Goal: Information Seeking & Learning: Check status

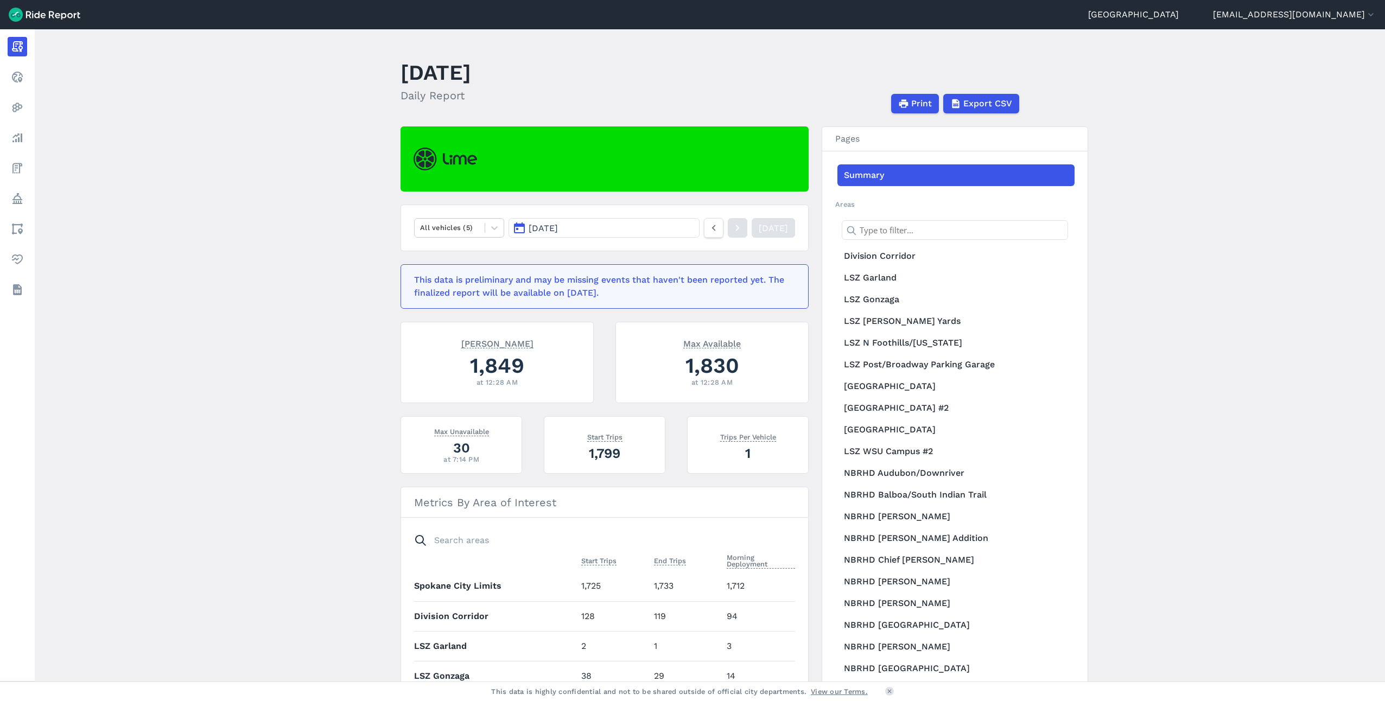
click at [227, 293] on main "[DATE] Daily Report Print Export CSV All vehicles (5) [DATE] [DATE] This data i…" at bounding box center [710, 355] width 1351 height 652
click at [250, 318] on main "[DATE] Daily Report Print Export CSV All vehicles (5) [DATE] [DATE] This data i…" at bounding box center [710, 355] width 1351 height 652
drag, startPoint x: 250, startPoint y: 318, endPoint x: 211, endPoint y: 521, distance: 206.6
click at [211, 521] on main "[DATE] Daily Report Print Export CSV All vehicles (5) [DATE] [DATE] This data i…" at bounding box center [710, 355] width 1351 height 652
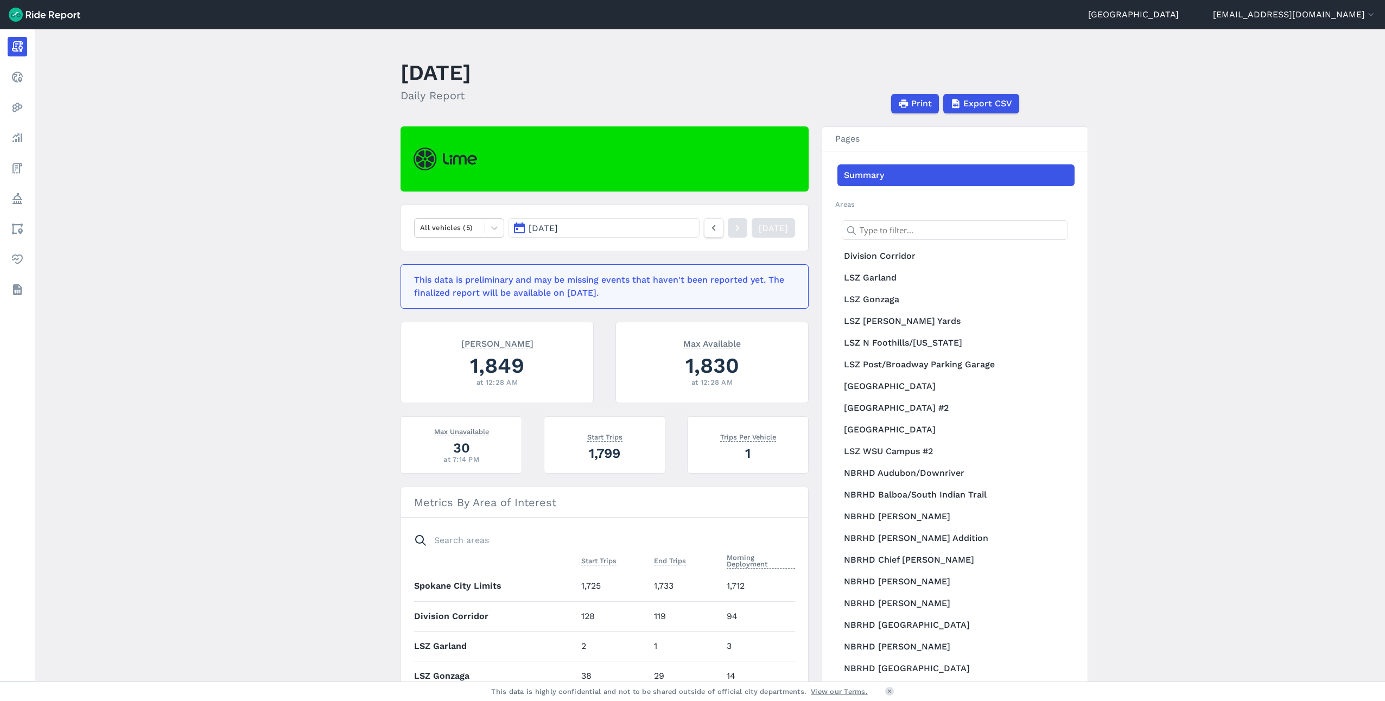
click at [263, 243] on main "[DATE] Daily Report Print Export CSV All vehicles (5) [DATE] [DATE] This data i…" at bounding box center [710, 355] width 1351 height 652
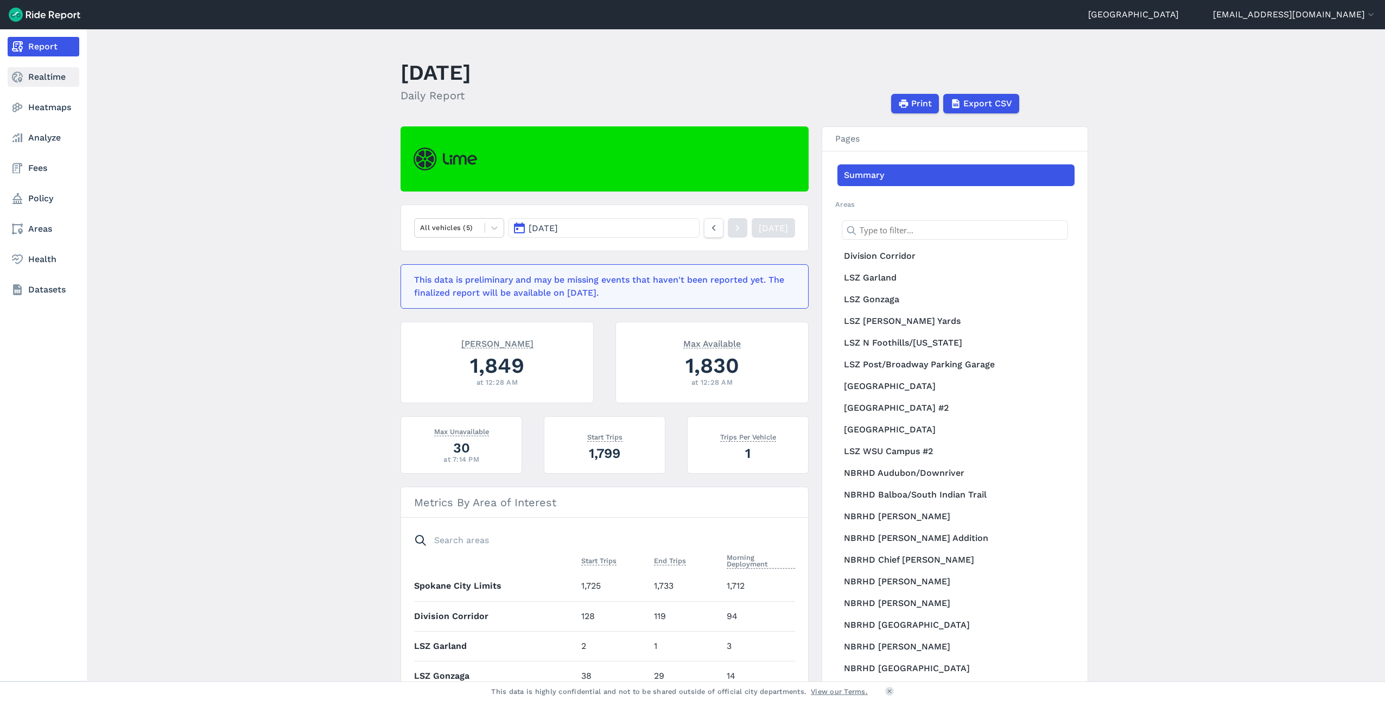
click at [40, 73] on link "Realtime" at bounding box center [44, 77] width 72 height 20
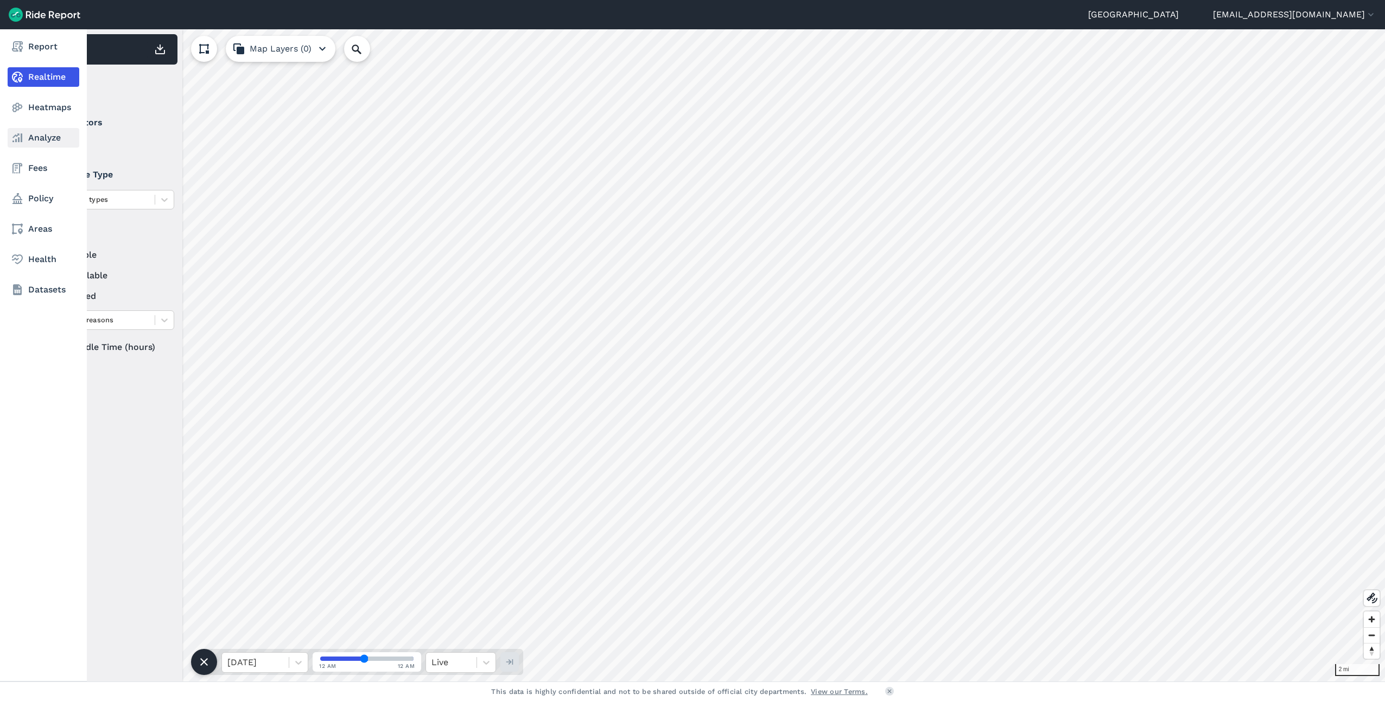
click at [37, 141] on link "Analyze" at bounding box center [44, 138] width 72 height 20
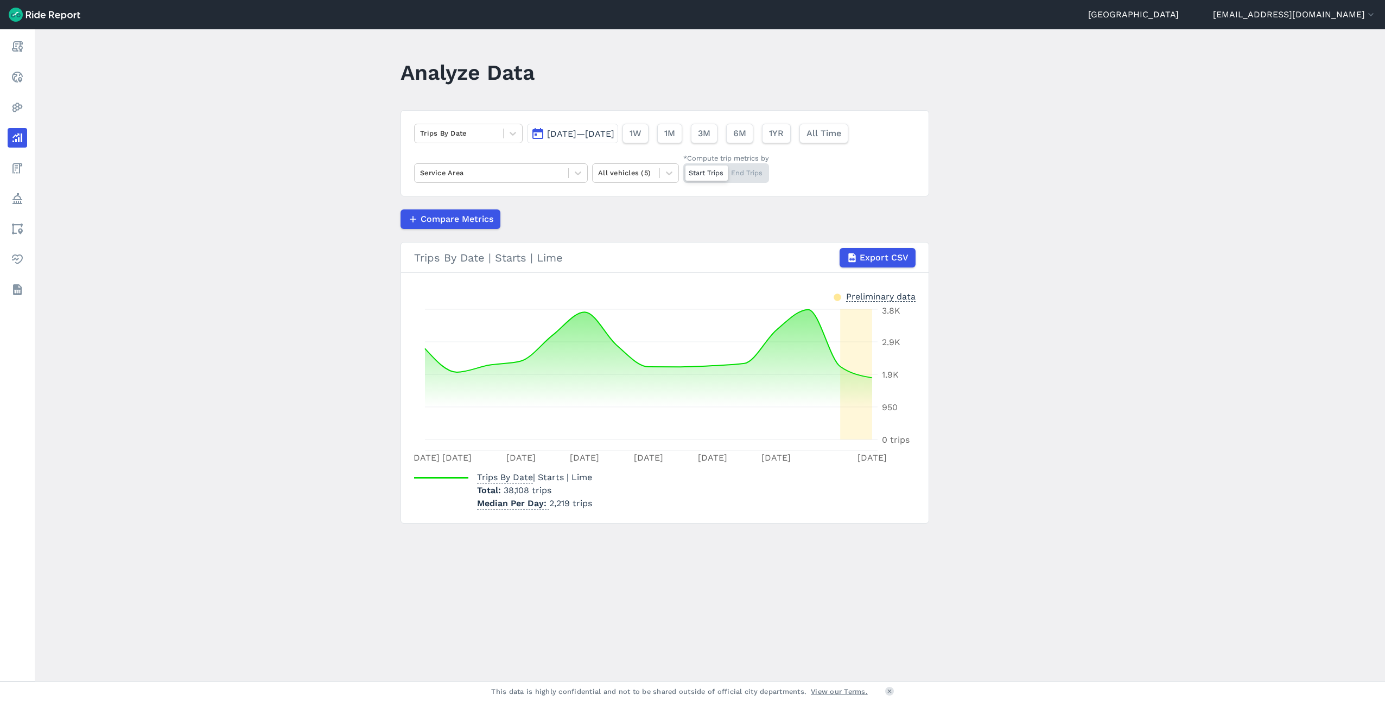
click at [199, 220] on main "Analyze Data Trips By Date [DATE]—[DATE] 1W 1M 3M 6M 1YR All Time Service Area …" at bounding box center [710, 355] width 1351 height 652
click at [470, 130] on div at bounding box center [459, 133] width 78 height 12
click at [633, 212] on div "Compare Metrics" at bounding box center [665, 220] width 529 height 20
click at [841, 132] on span "All Time" at bounding box center [823, 133] width 35 height 13
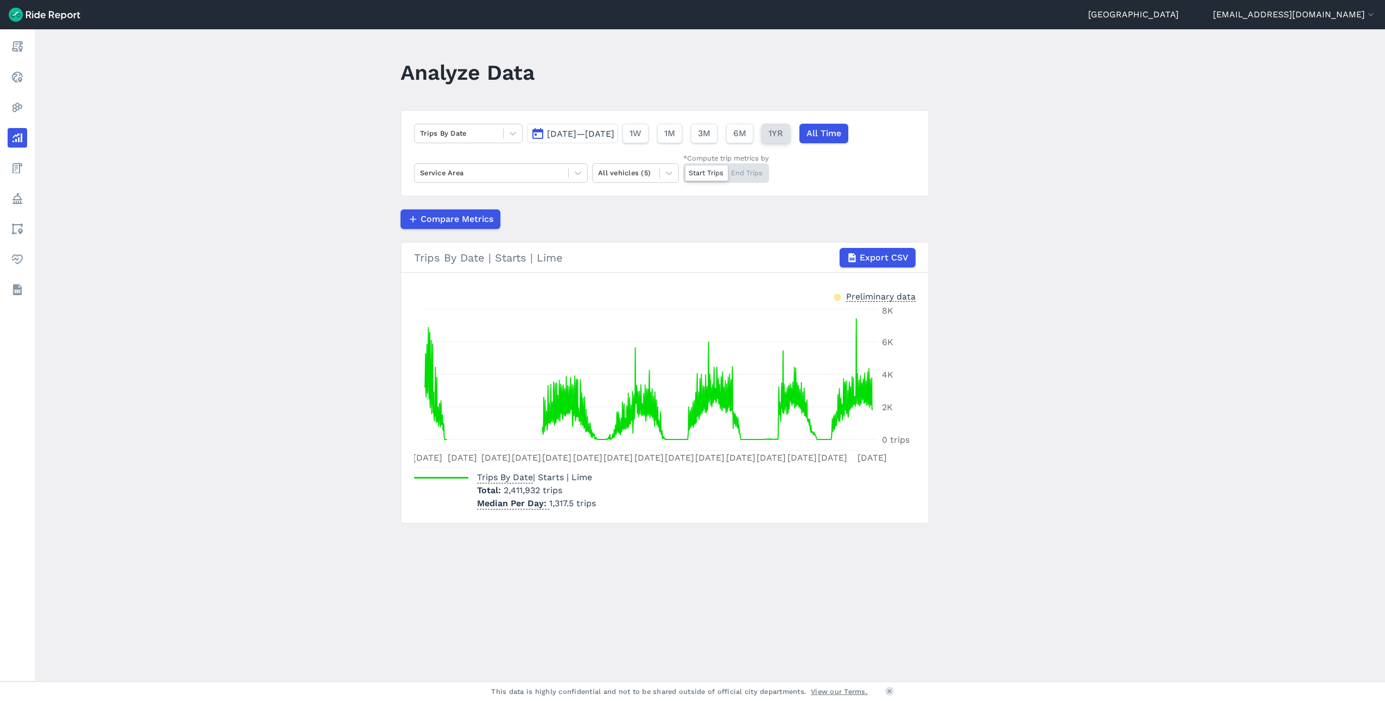
click at [790, 135] on button "1YR" at bounding box center [776, 134] width 29 height 20
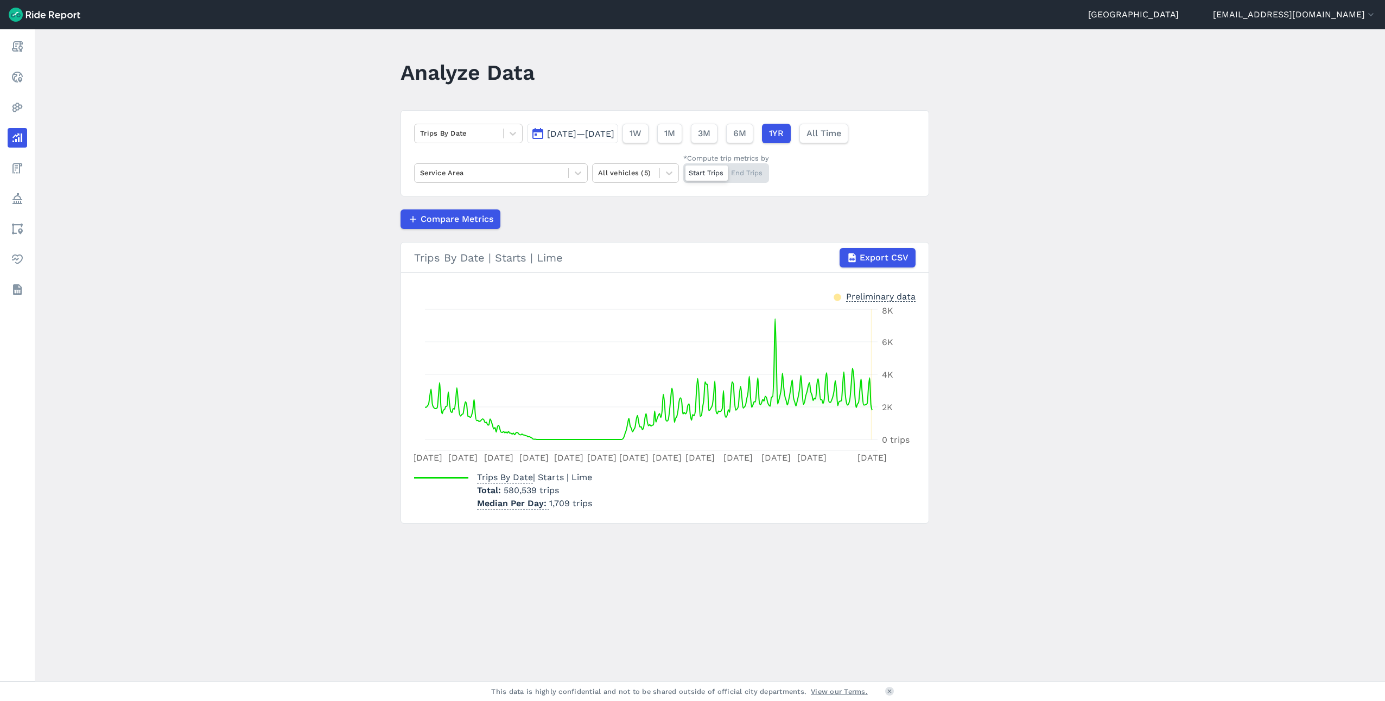
click at [610, 132] on span "[DATE]—[DATE]" at bounding box center [580, 134] width 67 height 10
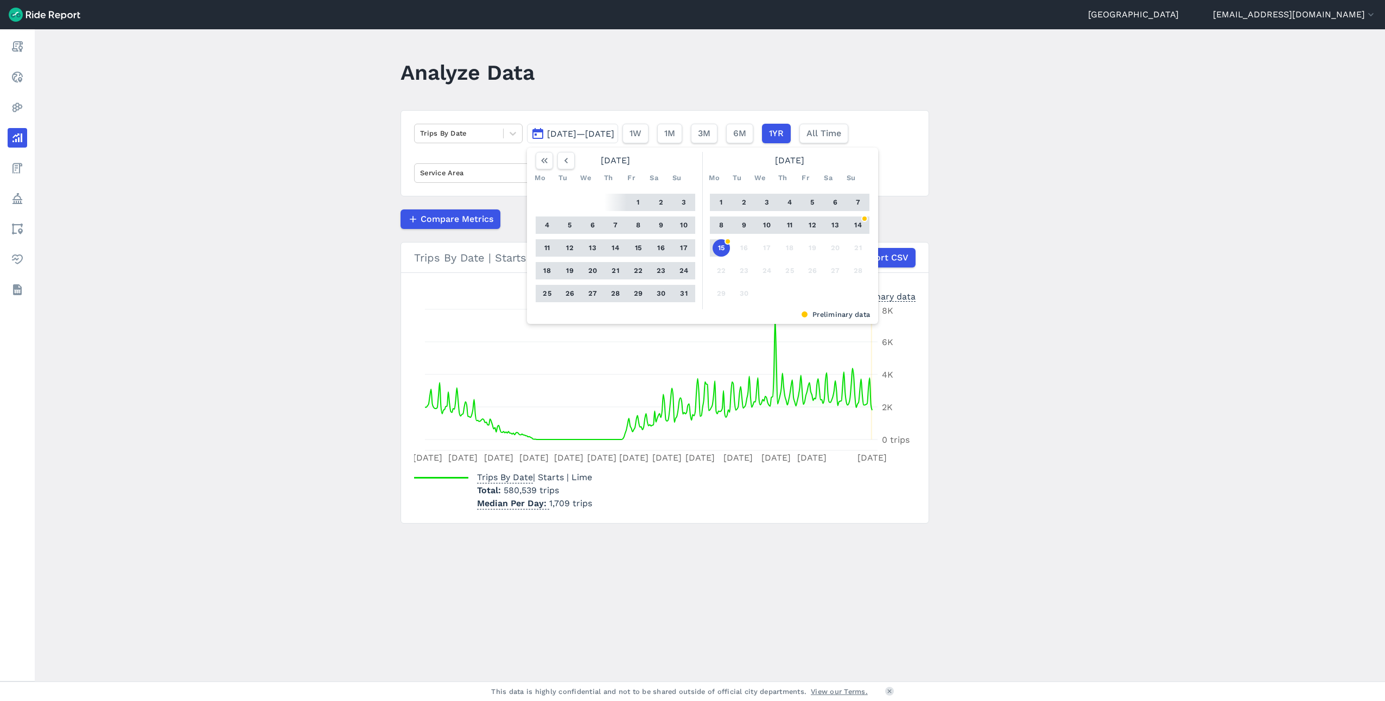
click at [610, 132] on span "[DATE]—[DATE]" at bounding box center [580, 134] width 67 height 10
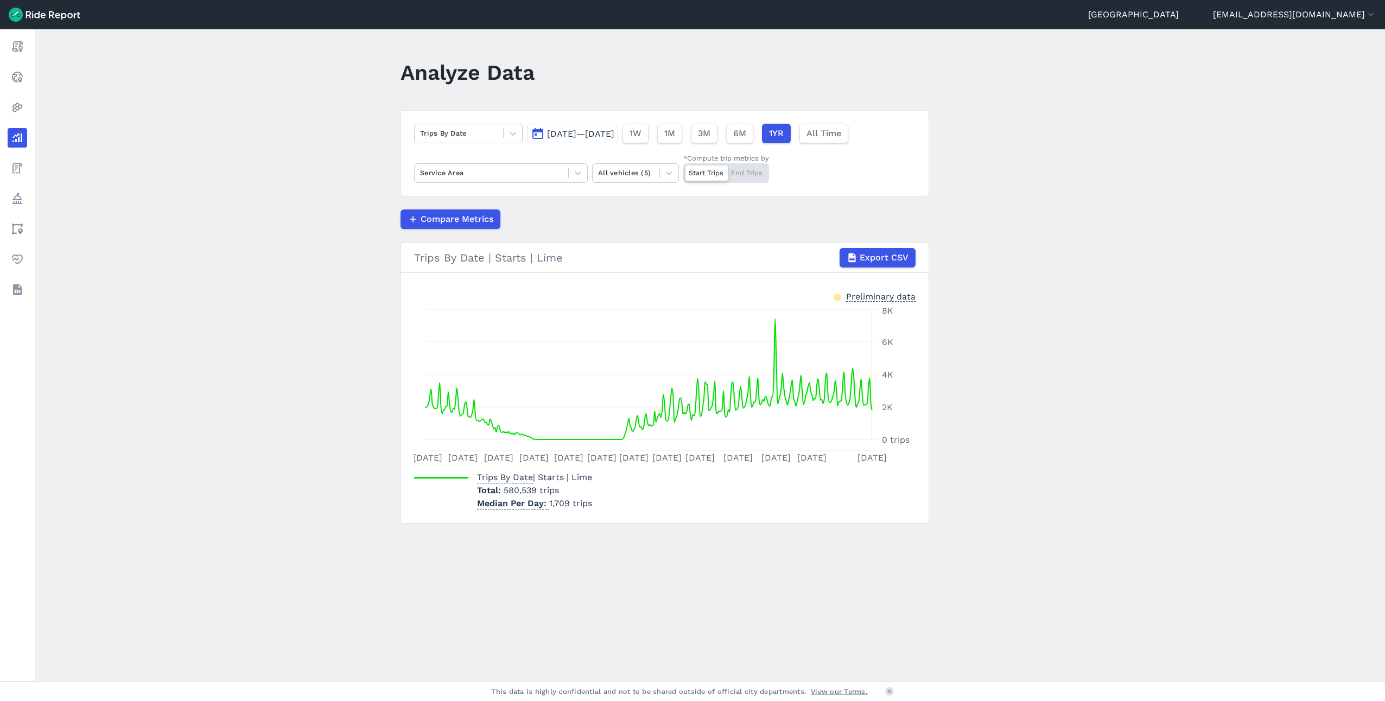
click at [606, 136] on span "[DATE]—[DATE]" at bounding box center [580, 134] width 67 height 10
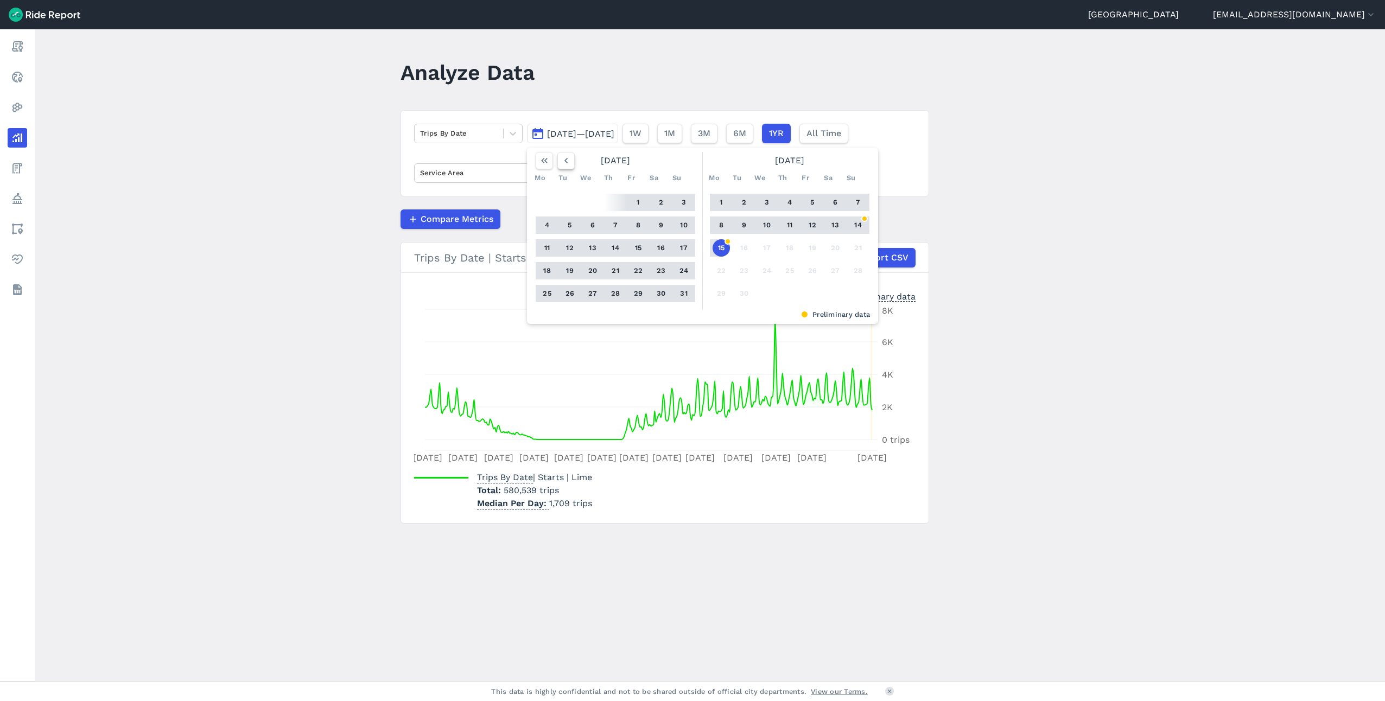
click at [561, 161] on icon "button" at bounding box center [566, 160] width 11 height 11
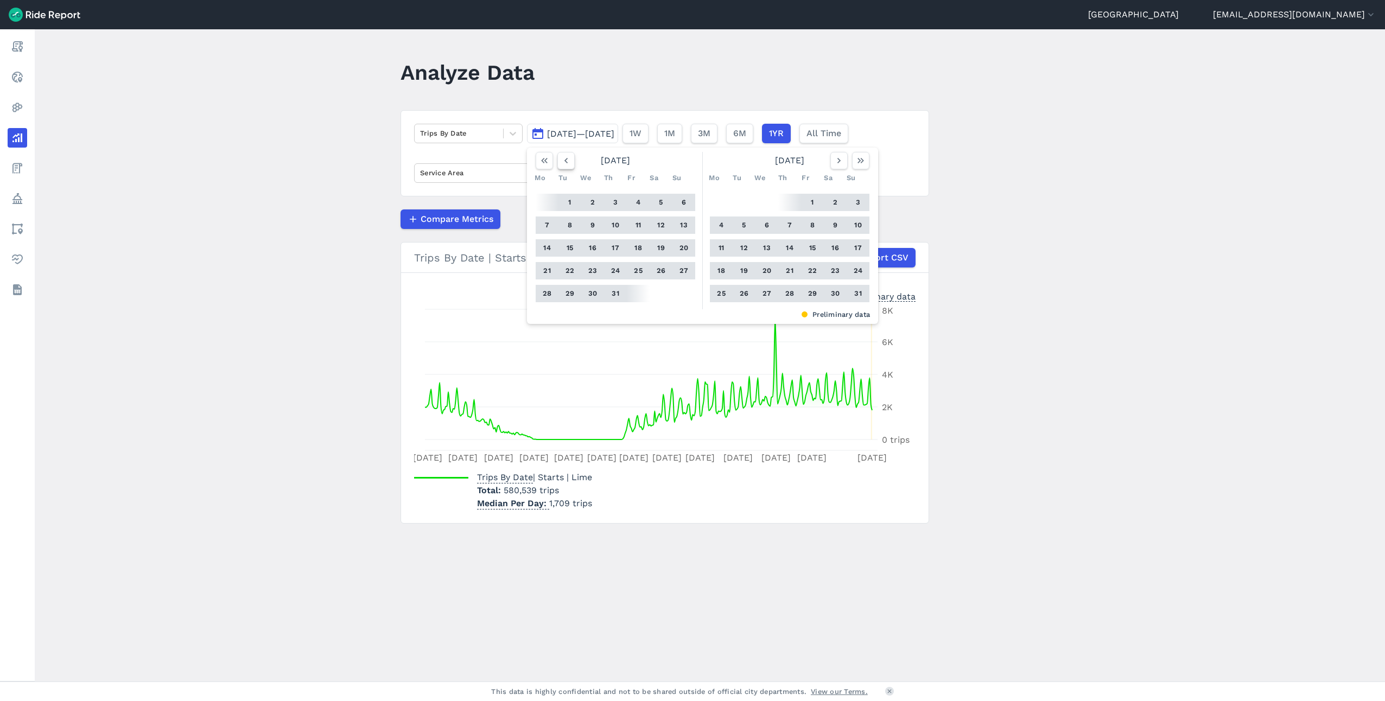
click at [561, 161] on icon "button" at bounding box center [566, 160] width 11 height 11
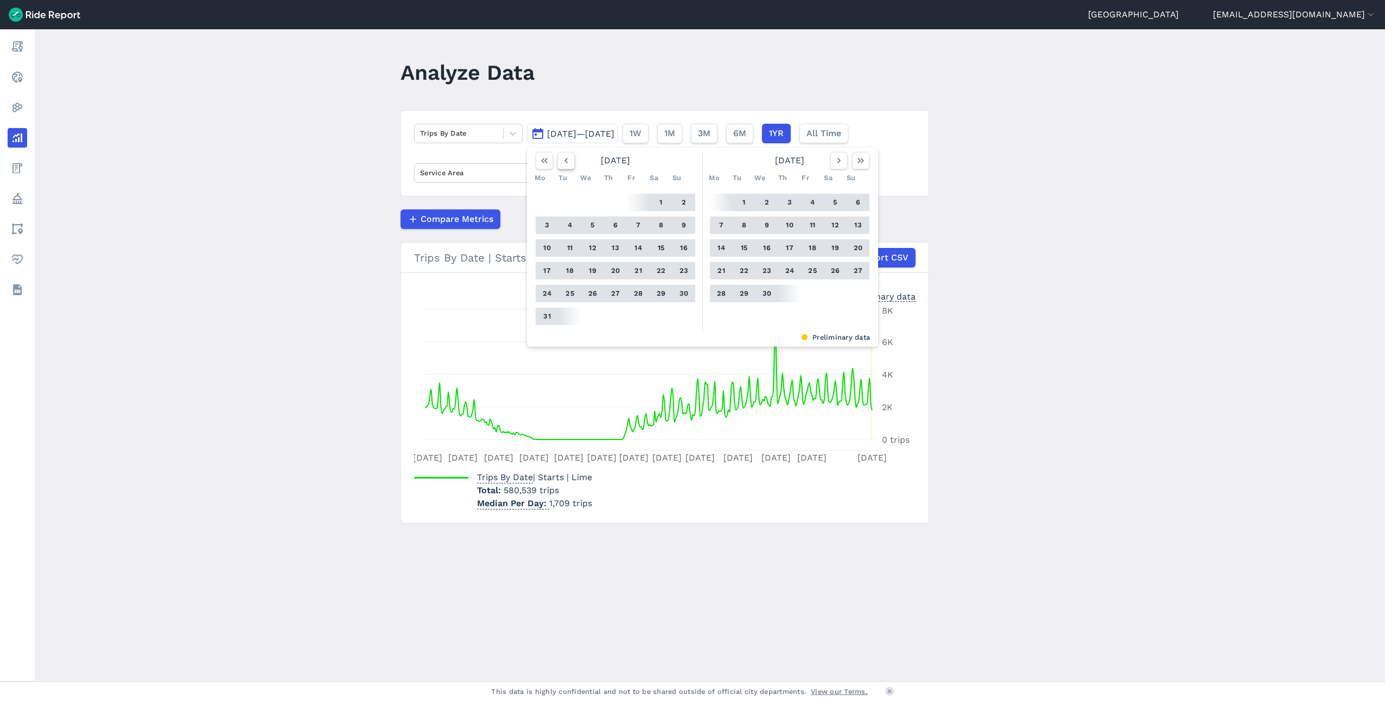
click at [561, 161] on icon "button" at bounding box center [566, 160] width 11 height 11
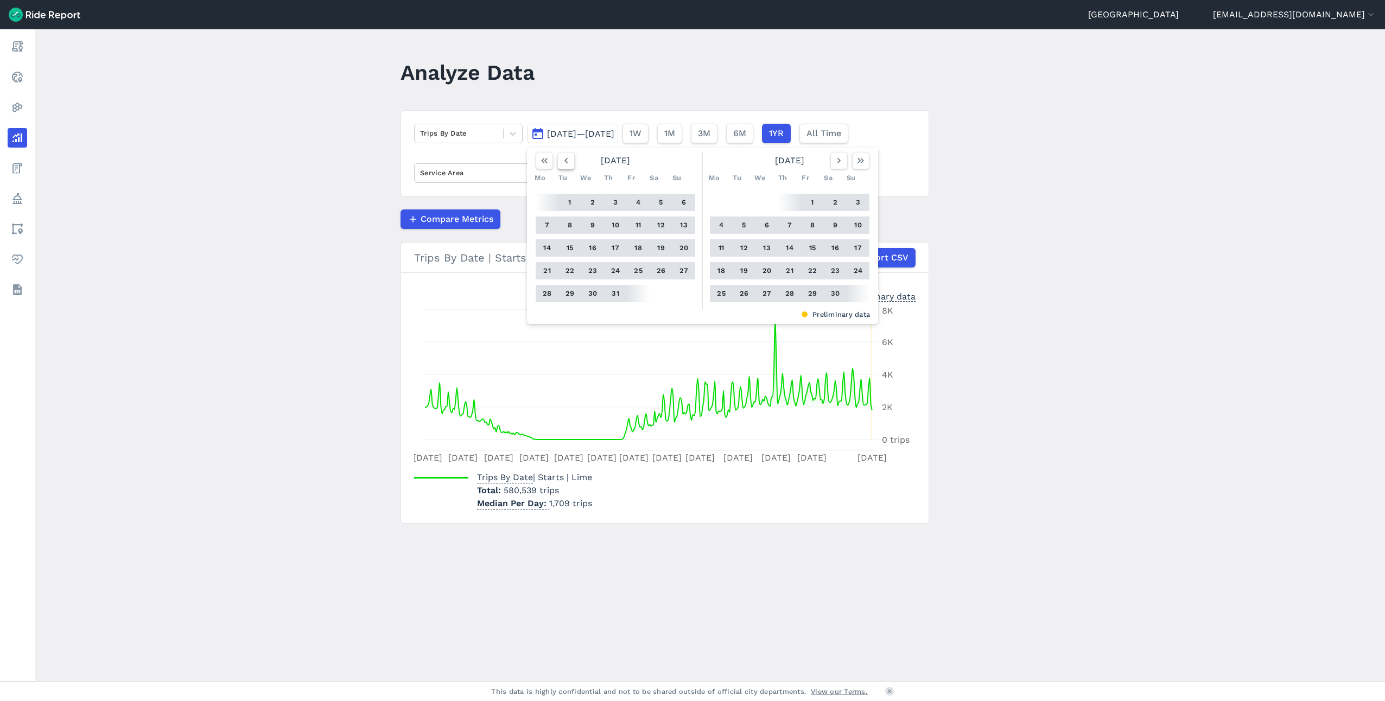
click at [561, 161] on icon "button" at bounding box center [566, 160] width 11 height 11
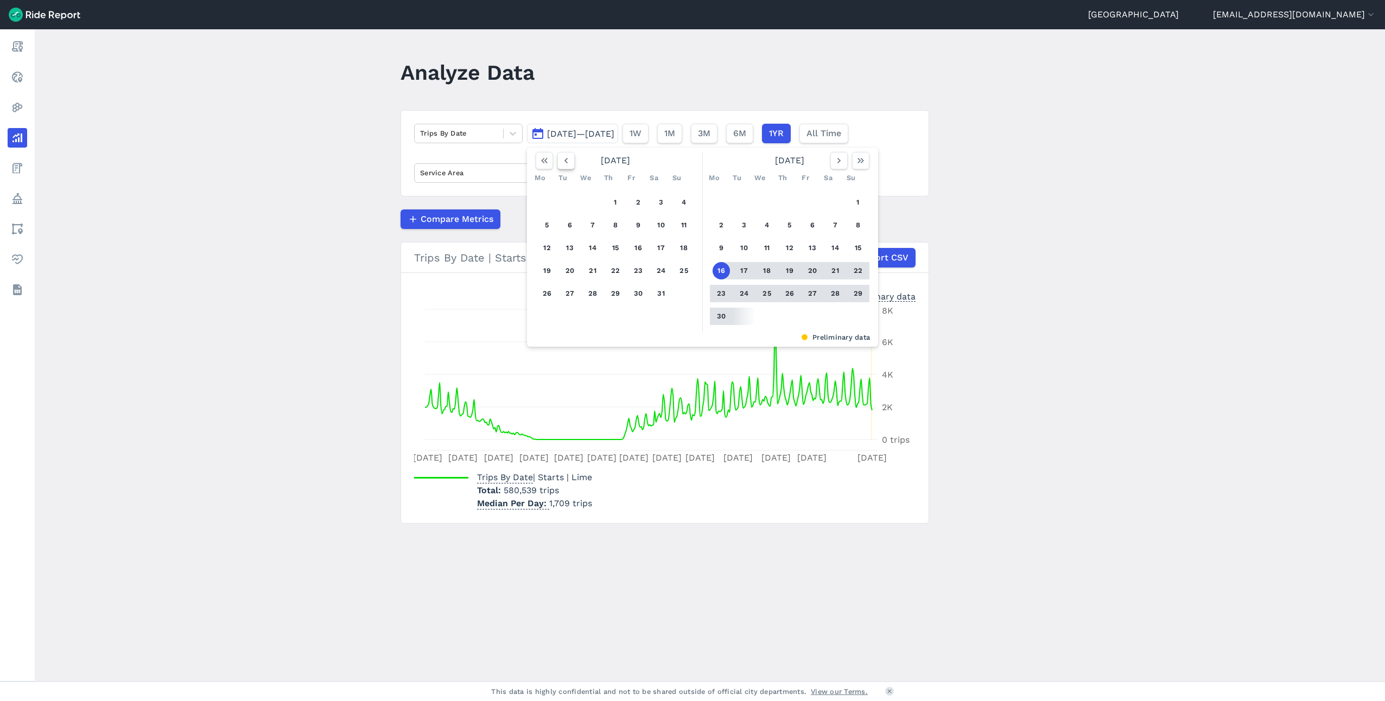
click at [561, 161] on icon "button" at bounding box center [566, 160] width 11 height 11
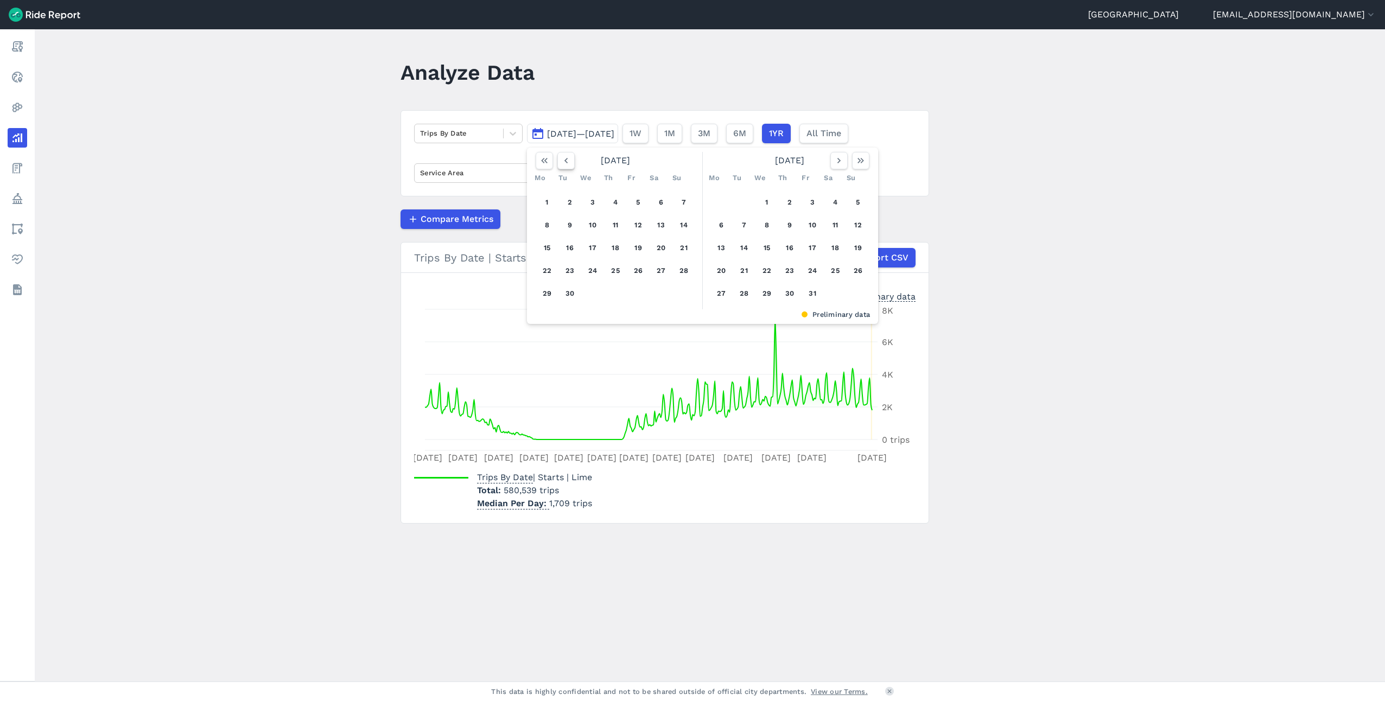
click at [561, 161] on icon "button" at bounding box center [566, 160] width 11 height 11
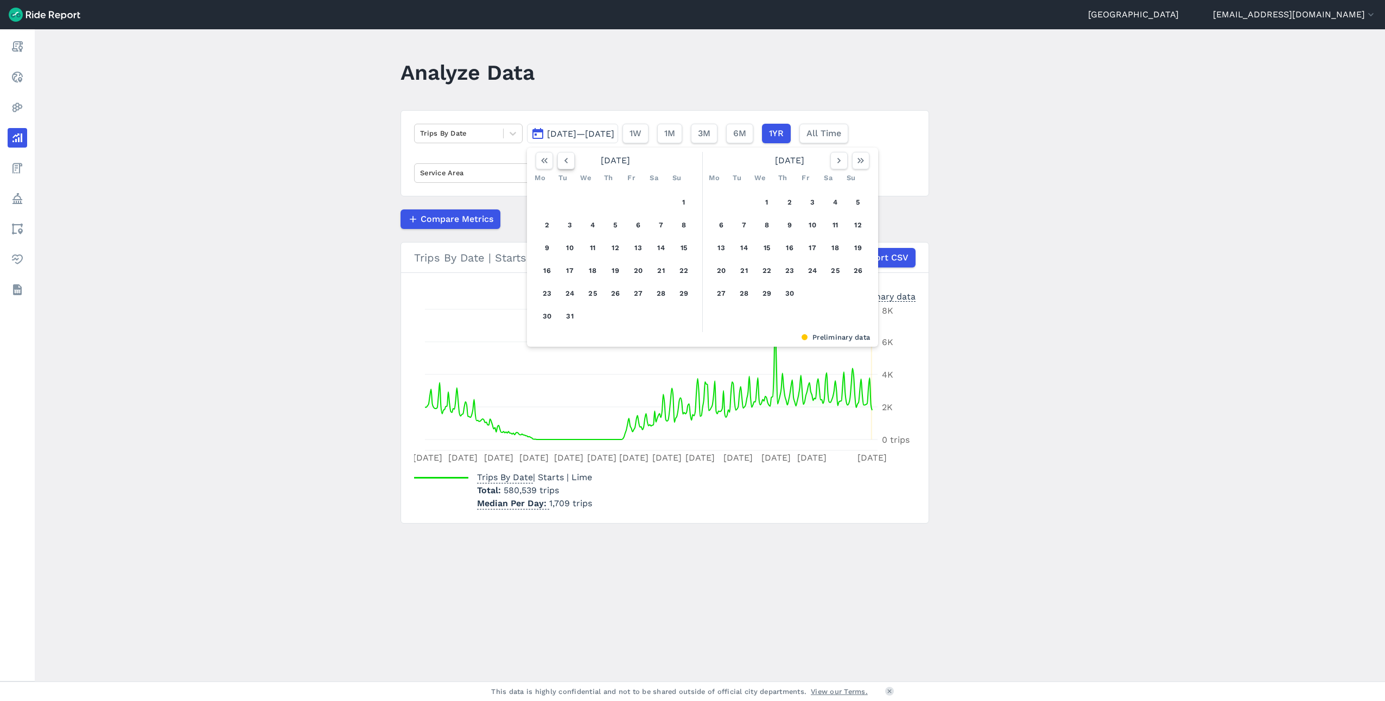
click at [561, 161] on icon "button" at bounding box center [566, 160] width 11 height 11
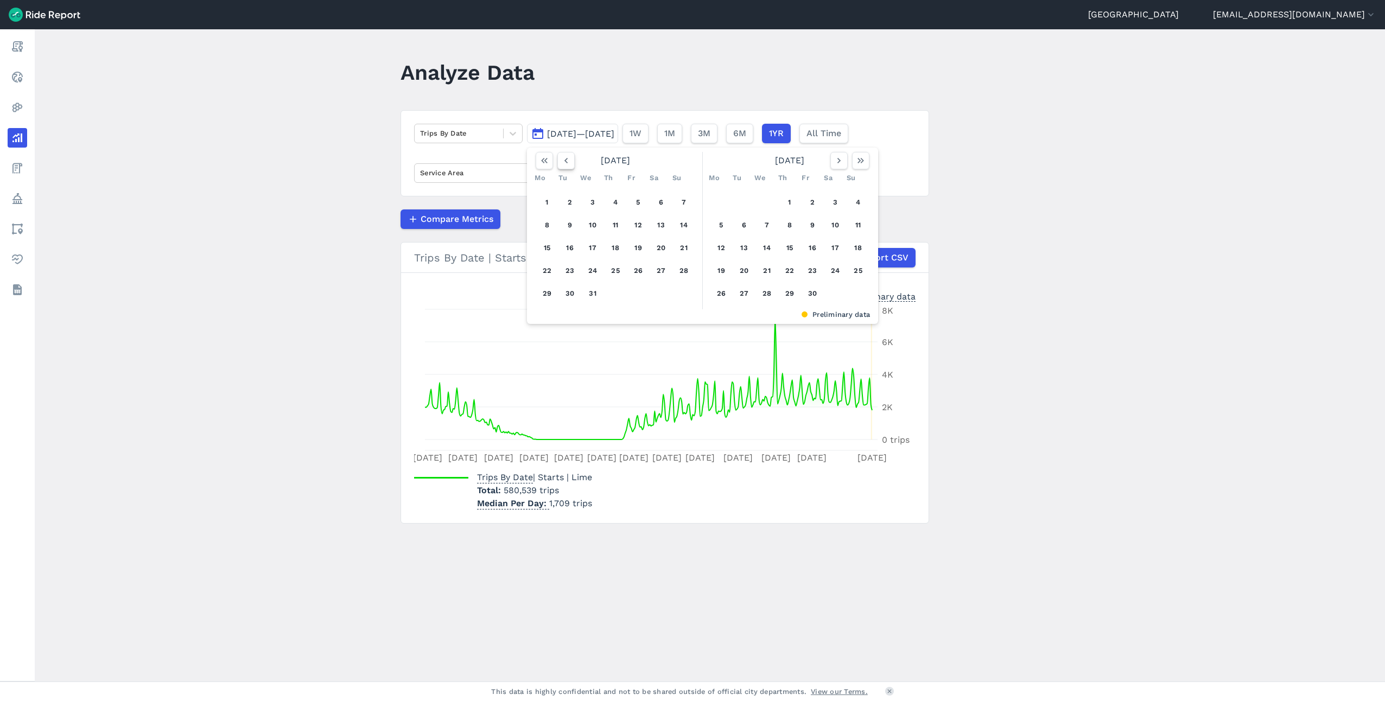
click at [561, 161] on icon "button" at bounding box center [566, 160] width 11 height 11
click at [566, 161] on icon "button" at bounding box center [566, 160] width 11 height 11
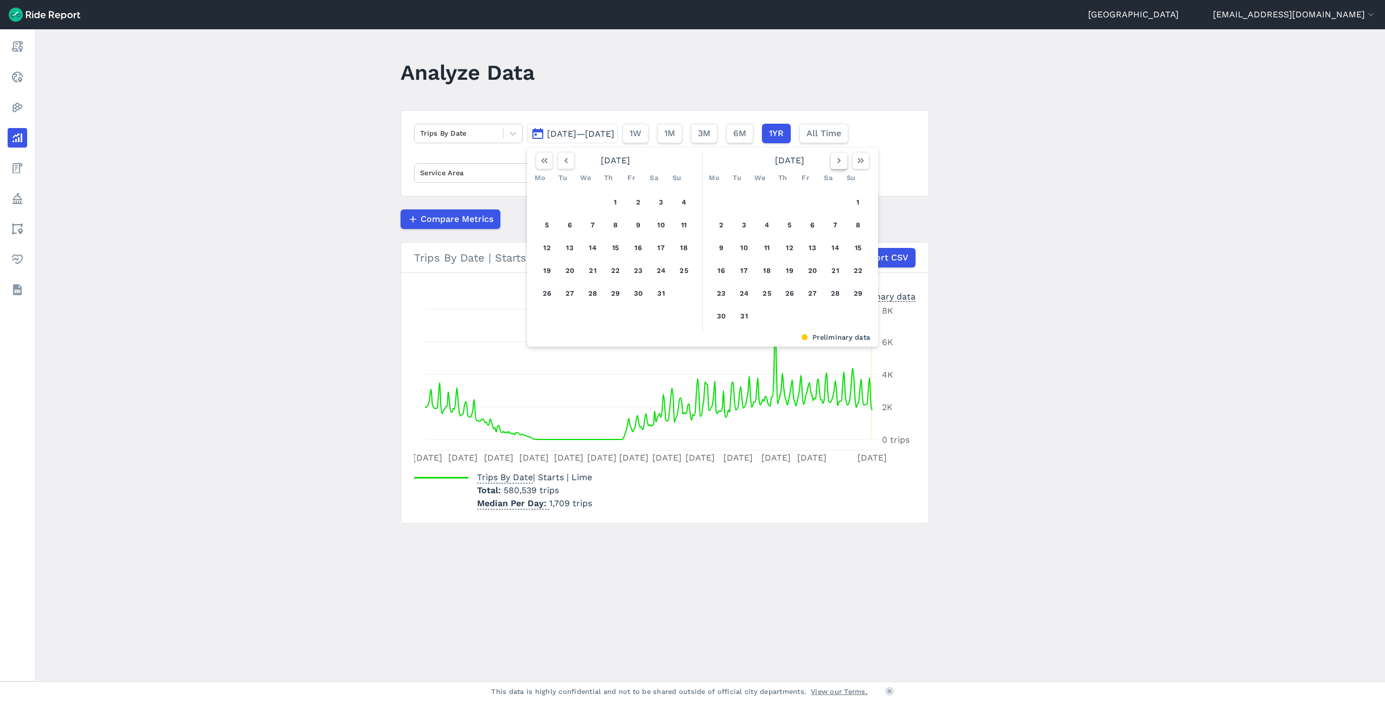
click at [834, 163] on icon "button" at bounding box center [839, 160] width 11 height 11
click at [681, 202] on button "1" at bounding box center [683, 202] width 17 height 17
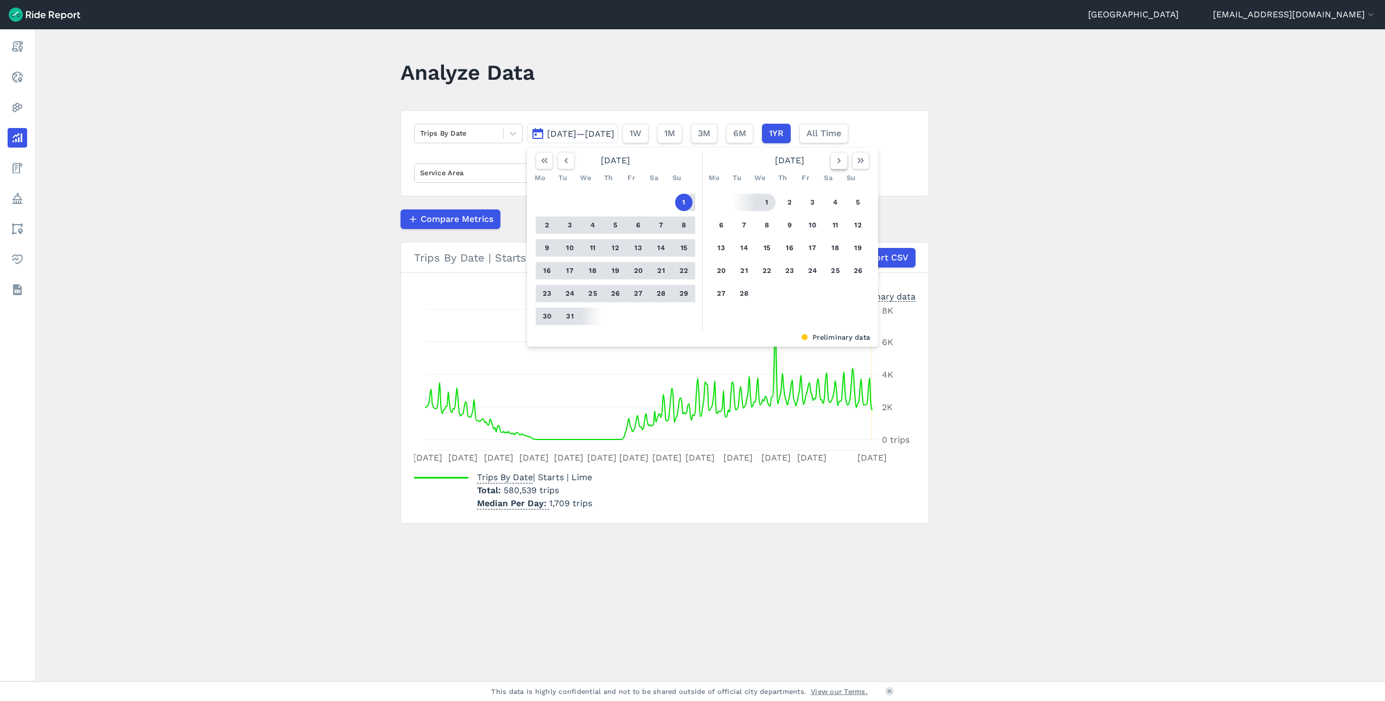
click at [838, 159] on icon "button" at bounding box center [839, 160] width 11 height 11
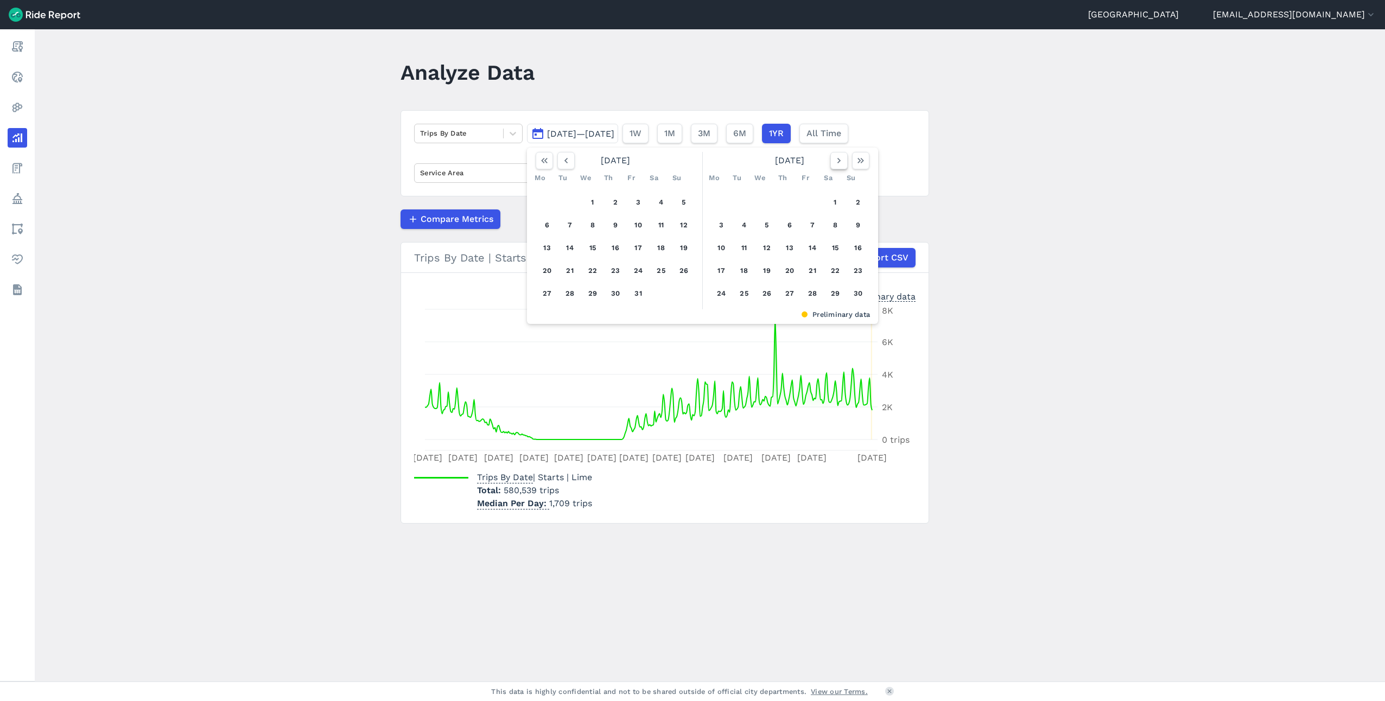
click at [838, 159] on icon "button" at bounding box center [839, 160] width 11 height 11
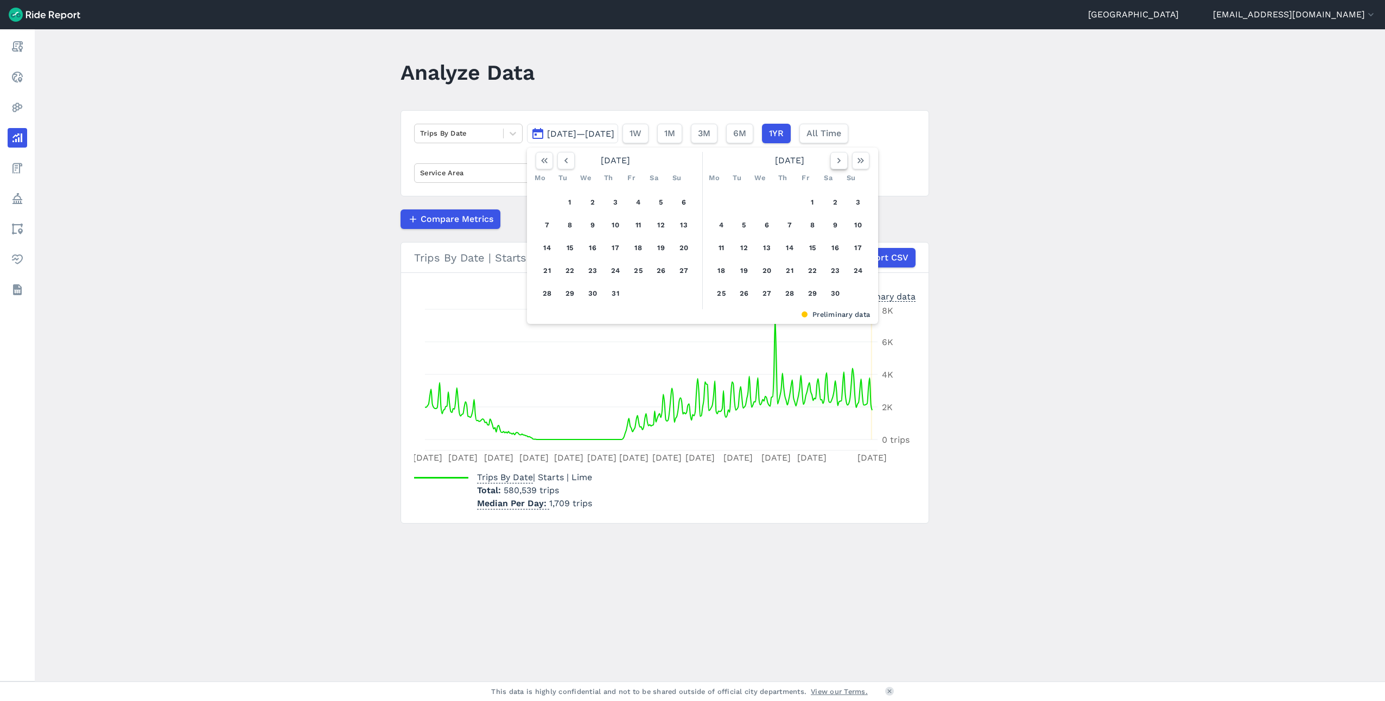
click at [838, 159] on icon "button" at bounding box center [839, 160] width 11 height 11
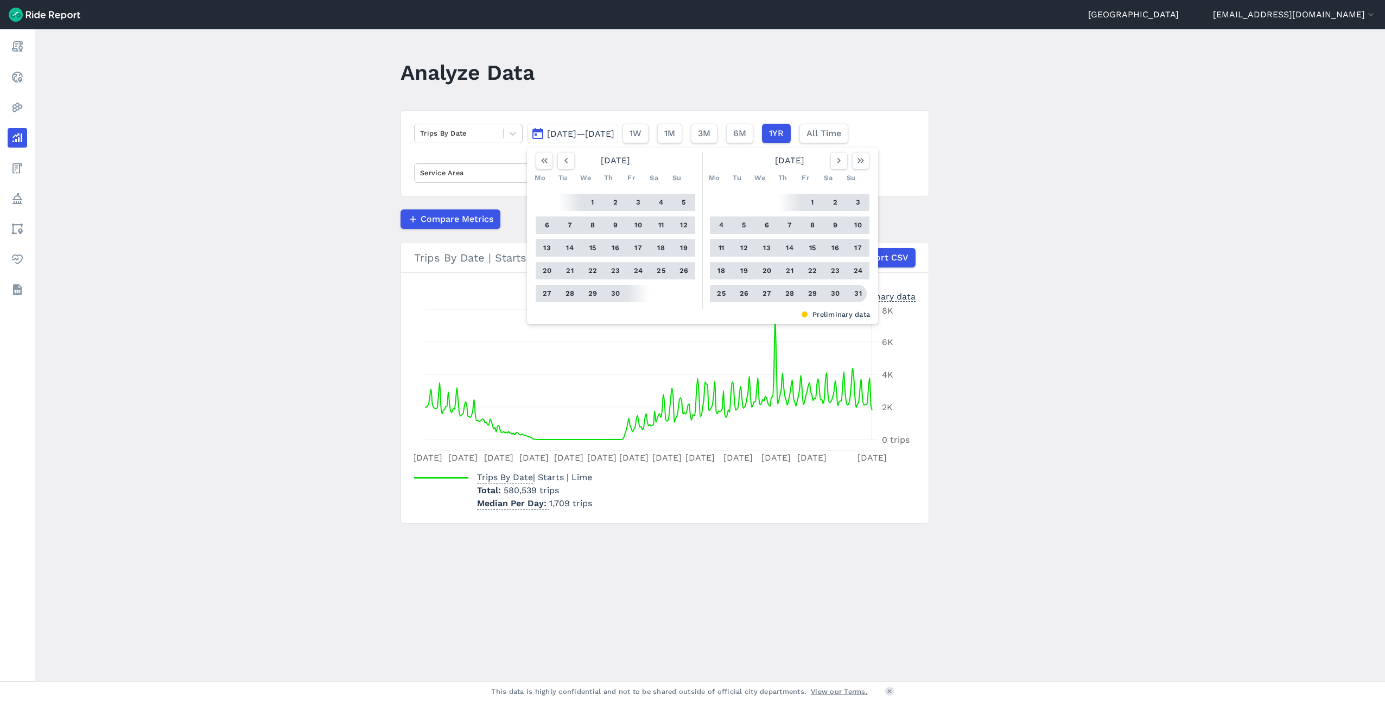
click at [857, 292] on button "31" at bounding box center [858, 293] width 17 height 17
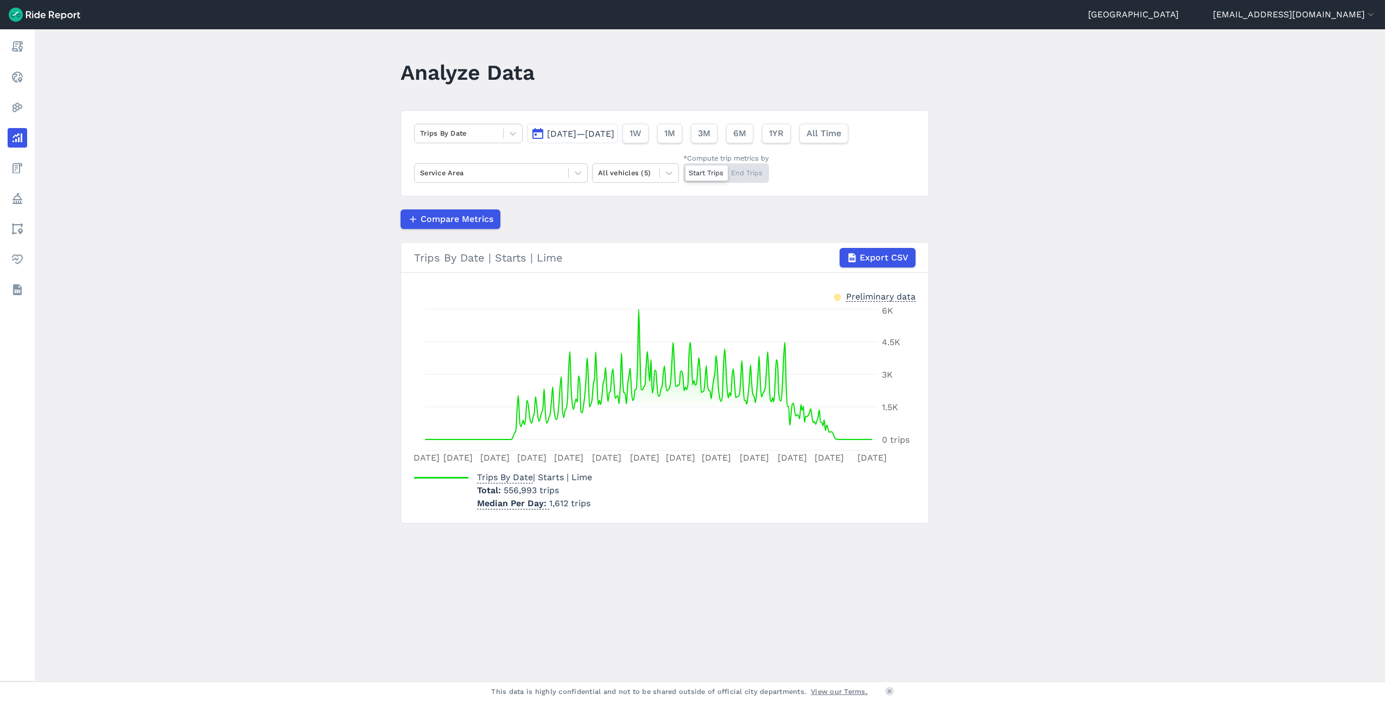
click at [1076, 79] on main "Analyze Data Trips By Date [DATE]—[DATE] 1W 1M 3M 6M 1YR All Time Service Area …" at bounding box center [710, 355] width 1351 height 652
click at [790, 133] on button "1YR" at bounding box center [776, 134] width 29 height 20
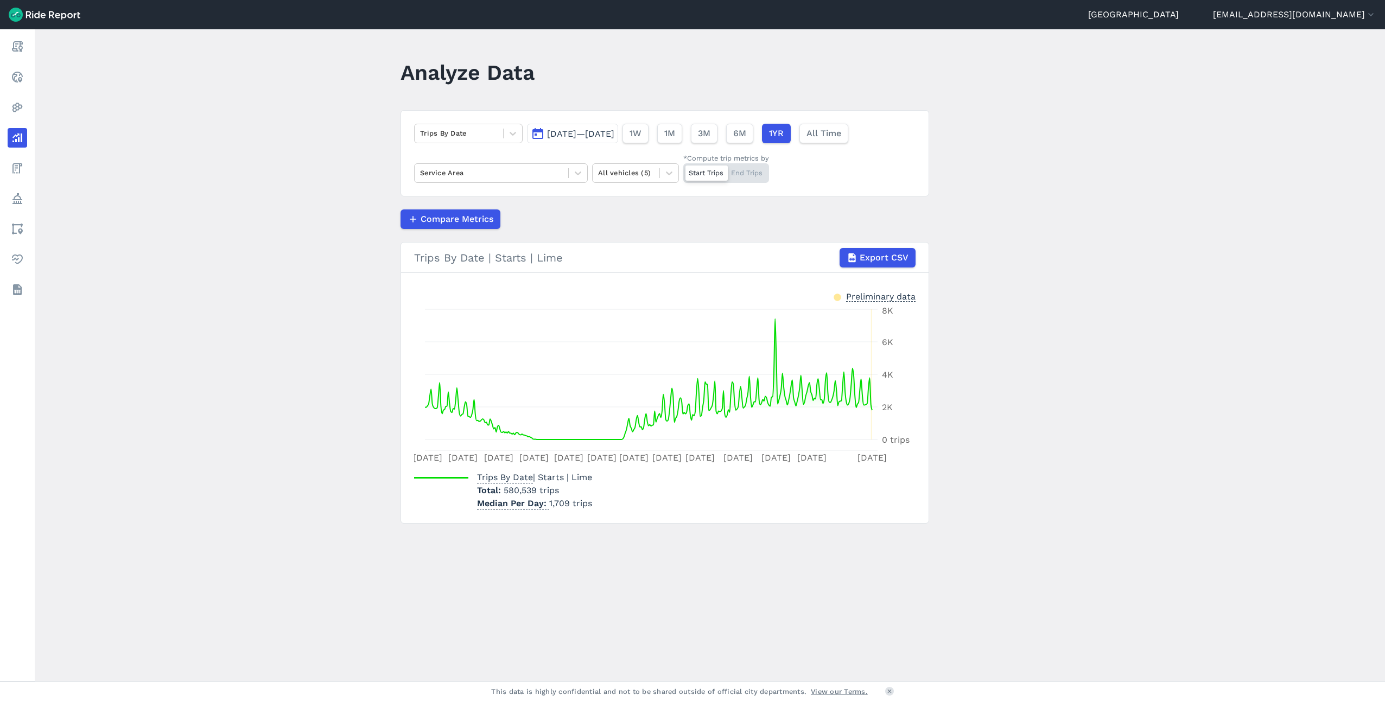
click at [614, 132] on span "[DATE]—[DATE]" at bounding box center [580, 134] width 67 height 10
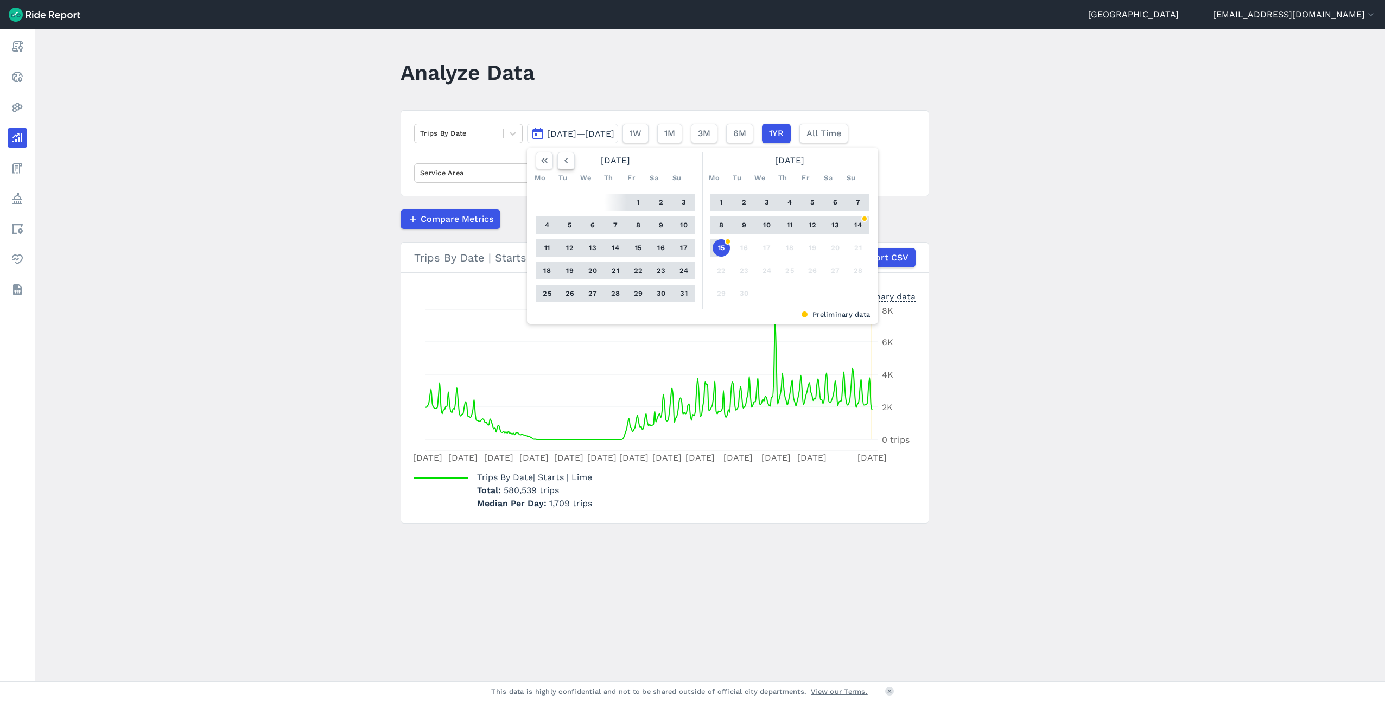
click at [568, 166] on icon "button" at bounding box center [566, 160] width 11 height 11
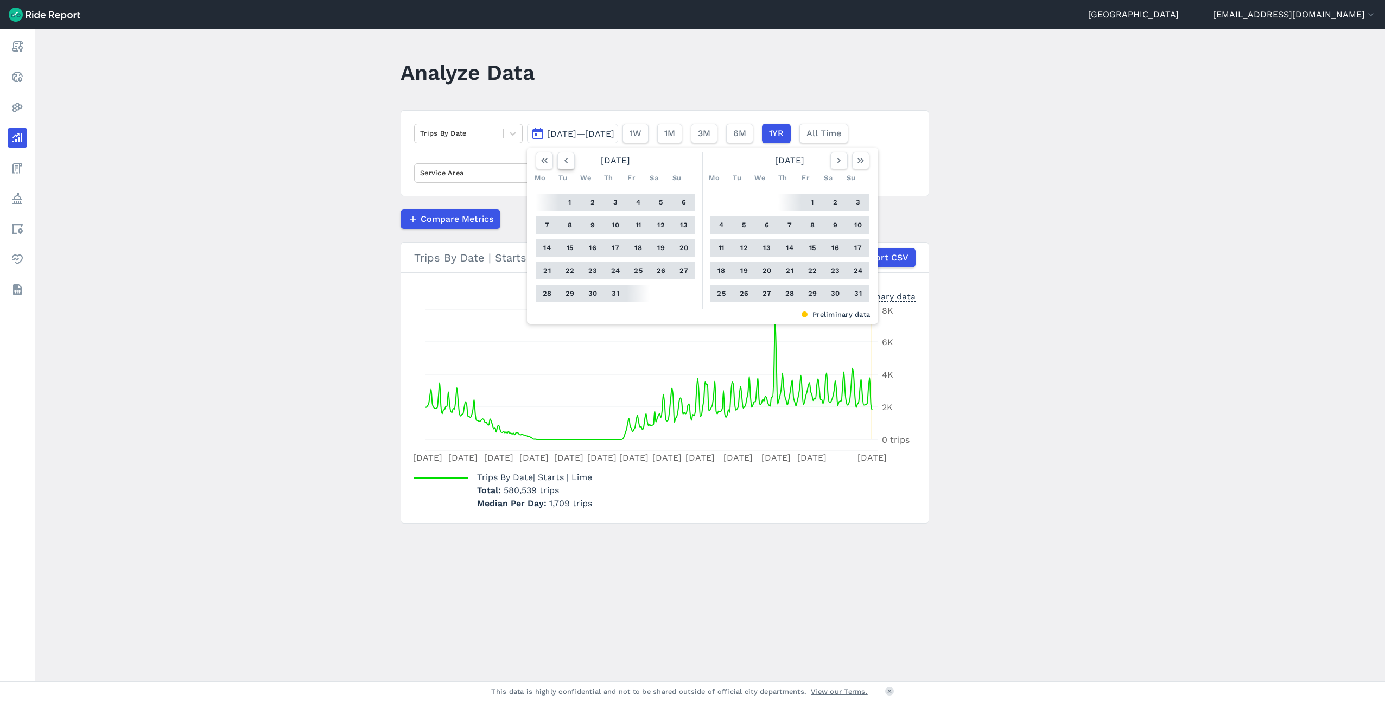
click at [568, 166] on icon "button" at bounding box center [566, 160] width 11 height 11
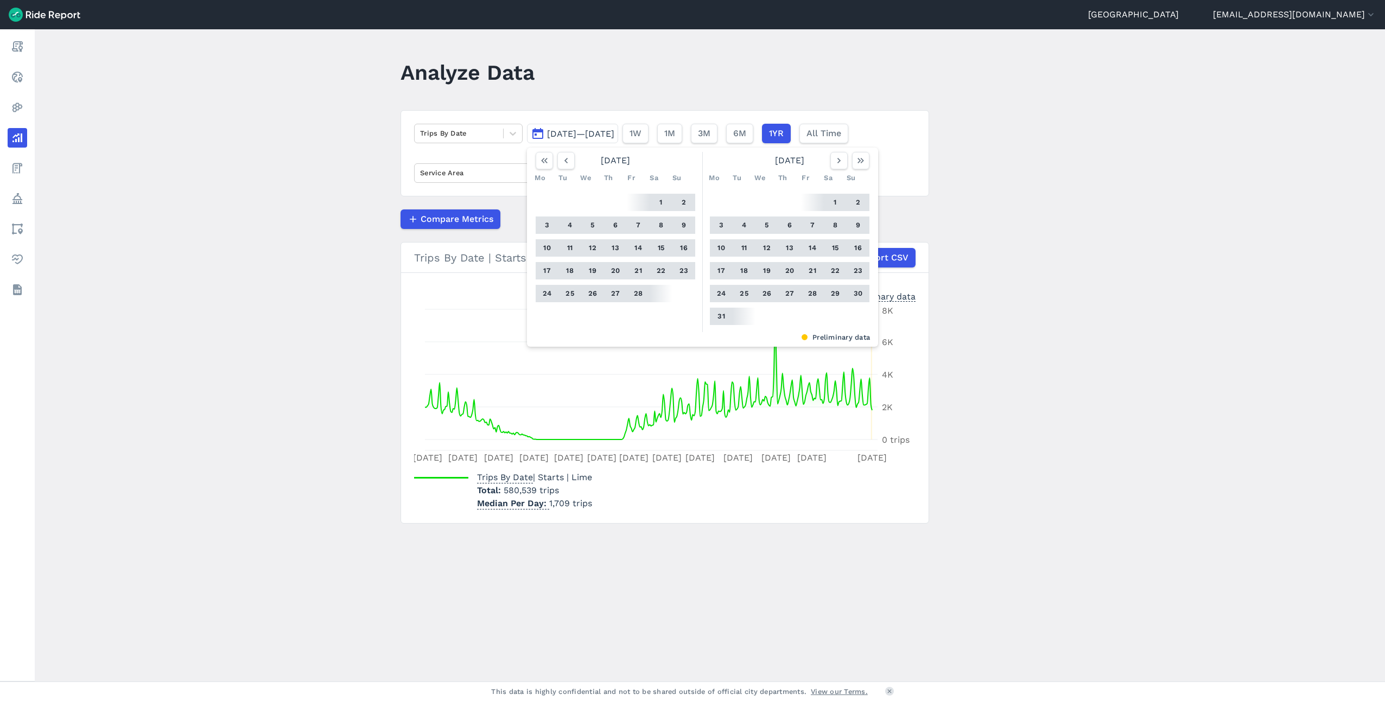
click at [658, 199] on button "1" at bounding box center [660, 202] width 17 height 17
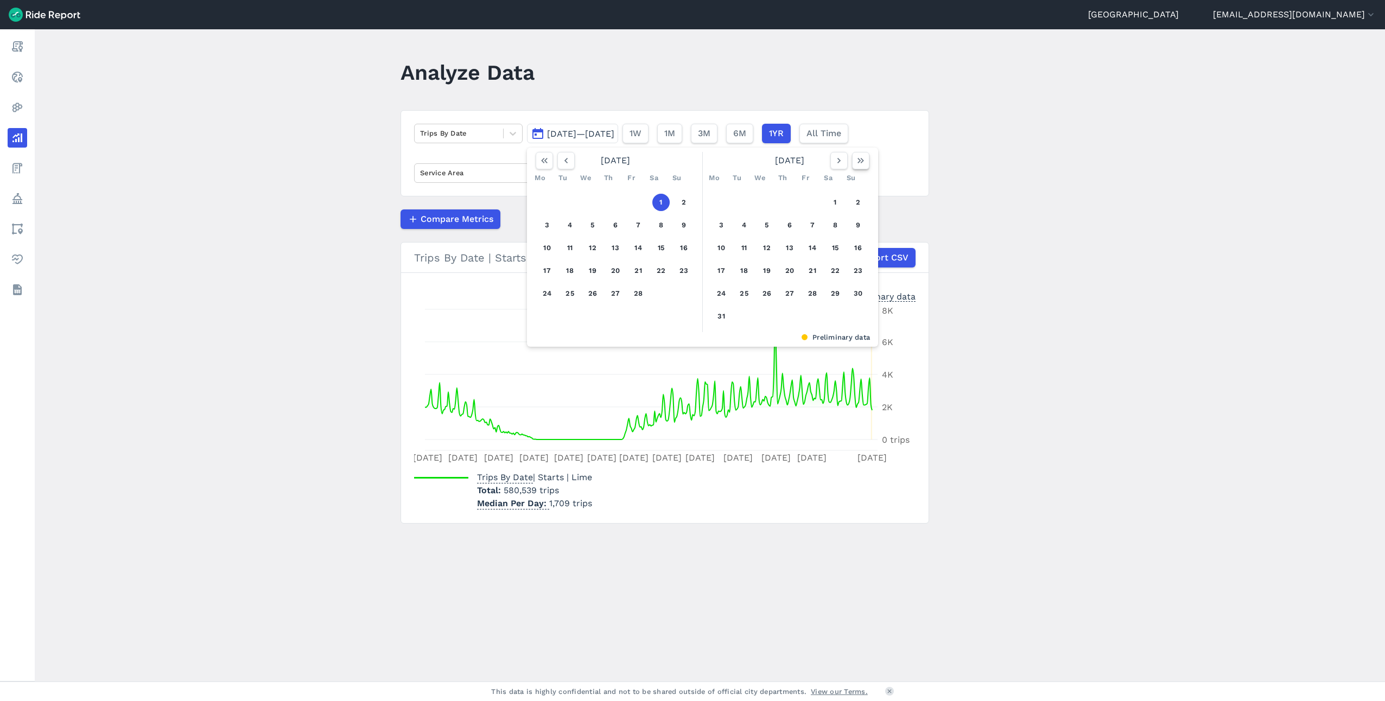
click at [864, 155] on icon "button" at bounding box center [861, 160] width 11 height 11
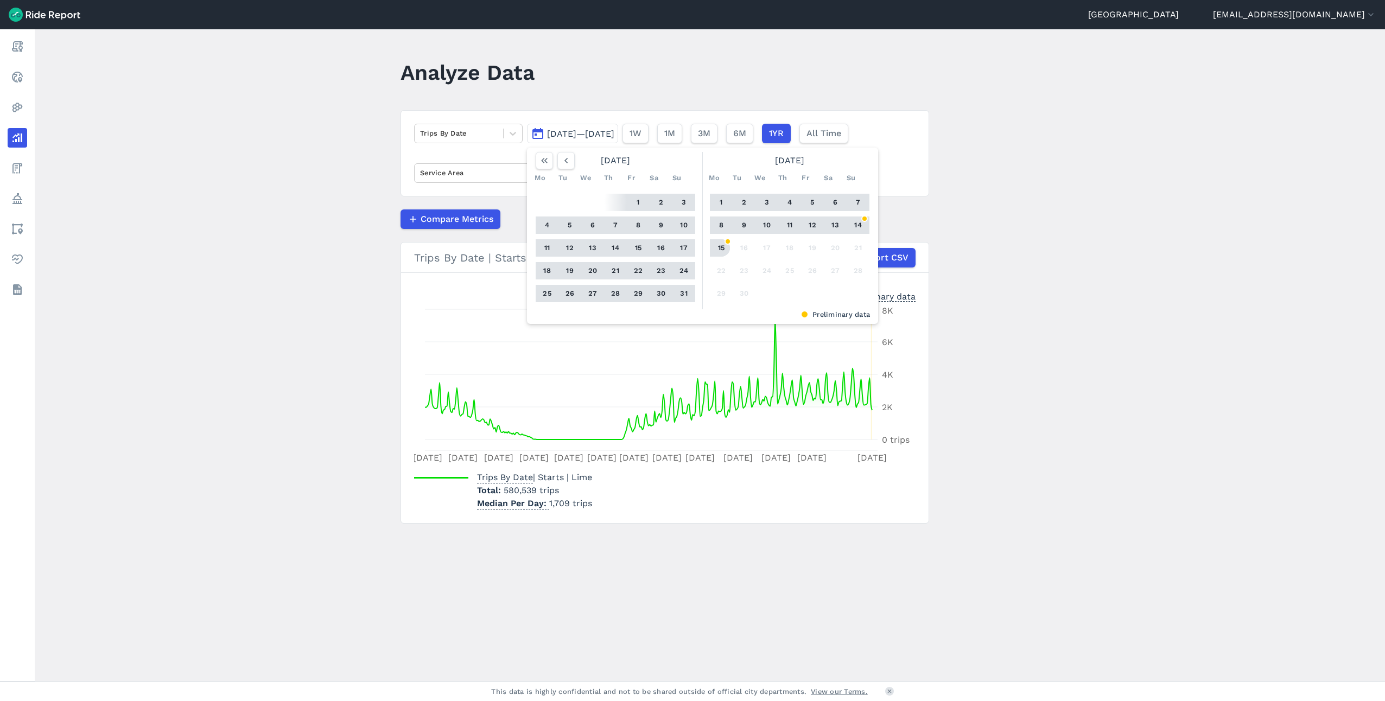
click at [724, 248] on button "15" at bounding box center [721, 247] width 17 height 17
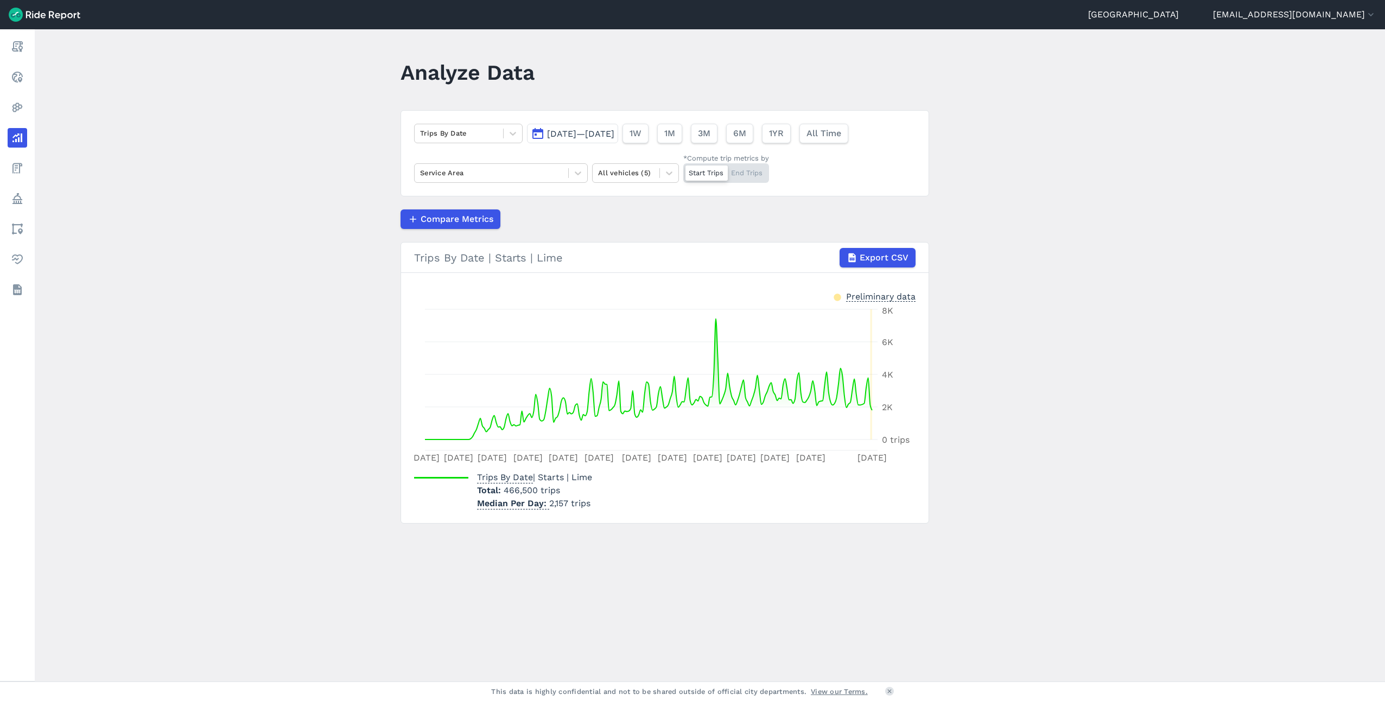
drag, startPoint x: 198, startPoint y: 664, endPoint x: 193, endPoint y: 666, distance: 5.8
click at [198, 664] on main "Analyze Data Trips By Date [DATE]—[DATE] 1W 1M 3M 6M 1YR All Time Service Area …" at bounding box center [710, 355] width 1351 height 652
